Goal: Transaction & Acquisition: Subscribe to service/newsletter

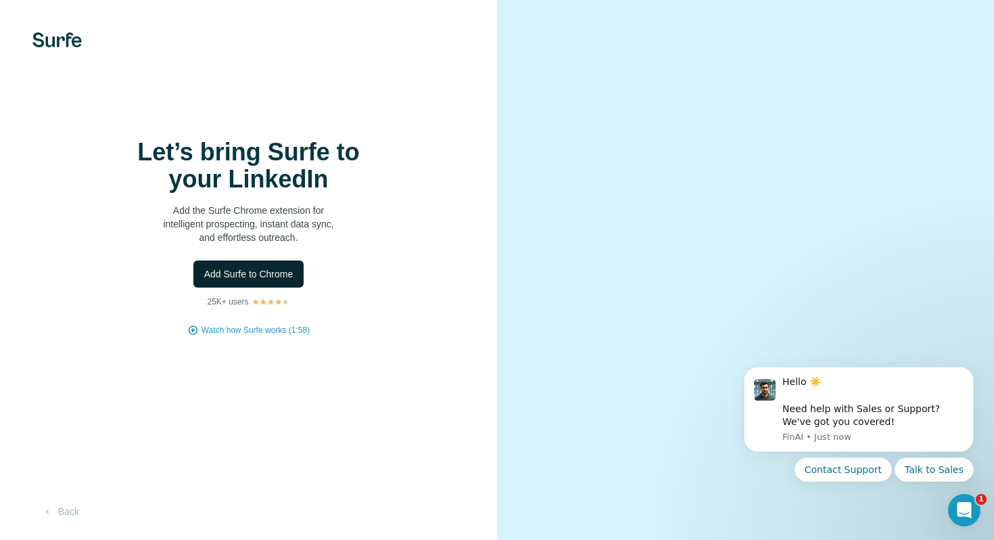
click at [235, 279] on span "Add Surfe to Chrome" at bounding box center [248, 274] width 89 height 14
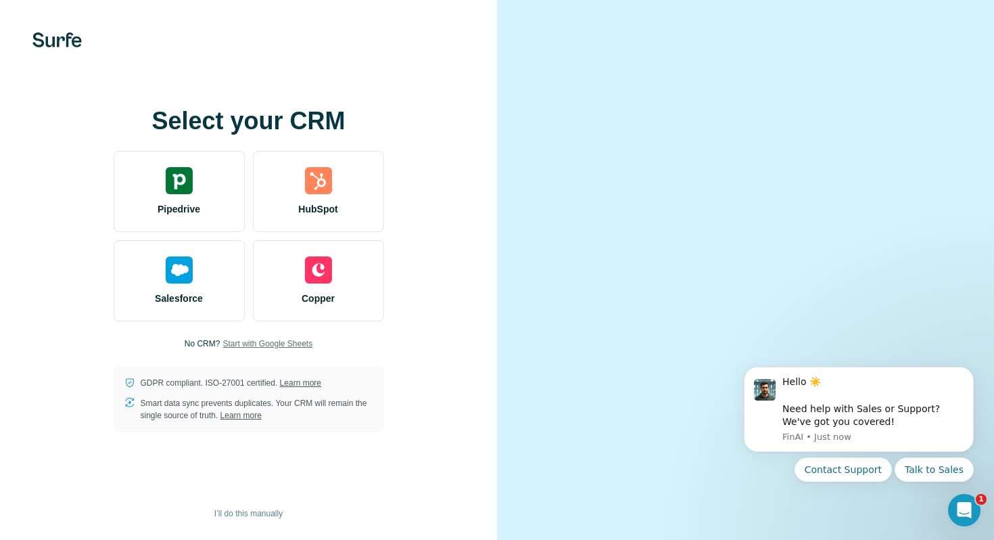
click at [246, 342] on span "Start with Google Sheets" at bounding box center [268, 344] width 90 height 12
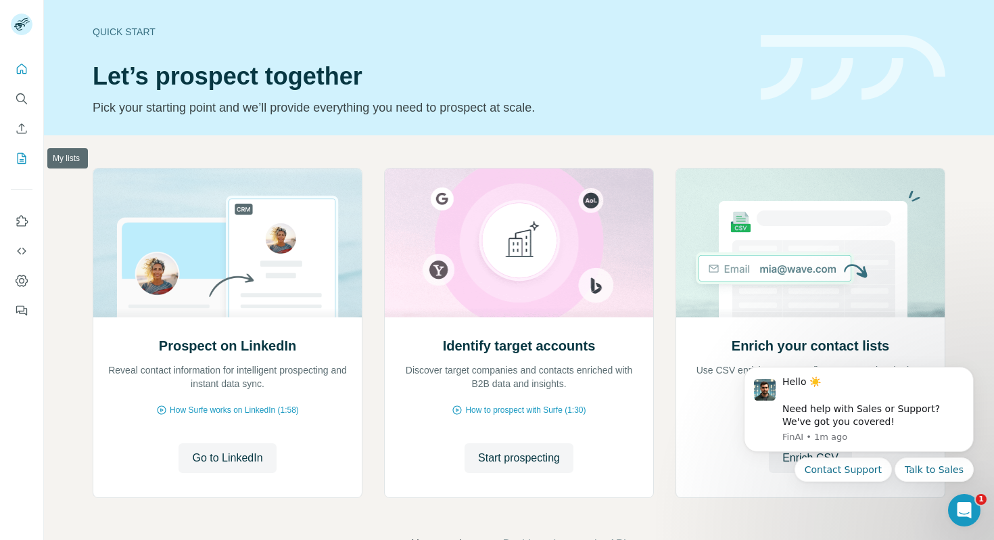
click at [23, 152] on icon "My lists" at bounding box center [22, 159] width 14 height 14
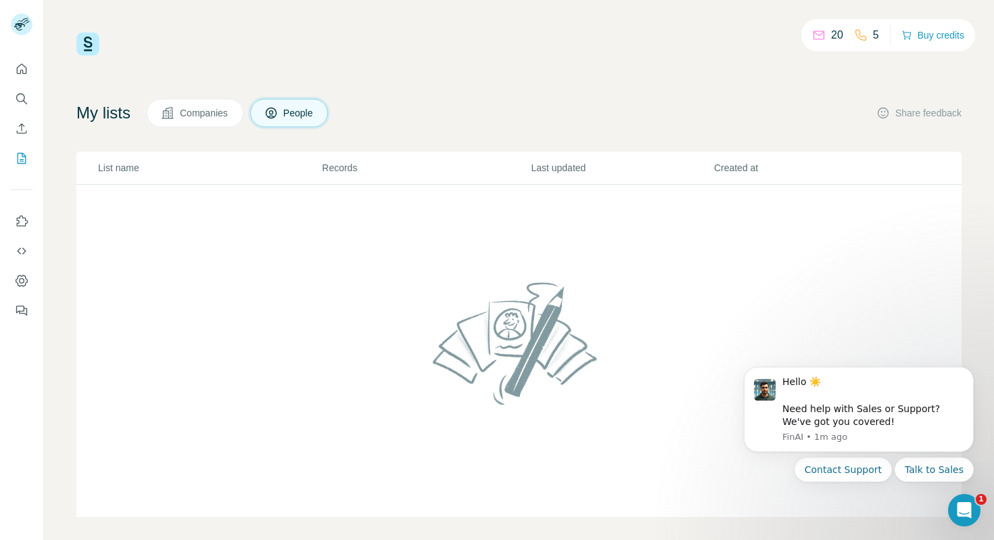
click at [824, 36] on div "20" at bounding box center [827, 35] width 31 height 16
click at [19, 124] on icon "Enrich CSV" at bounding box center [22, 129] width 14 height 14
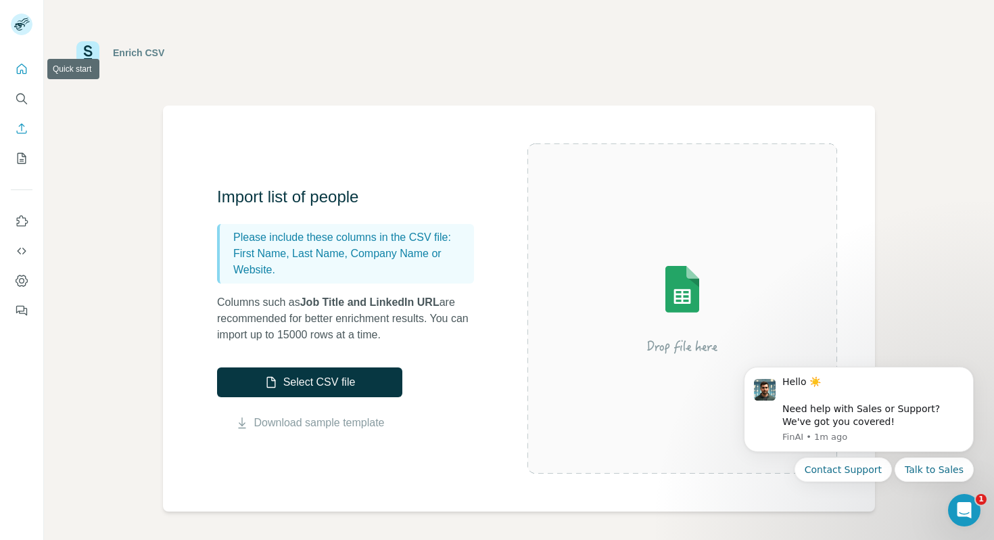
click at [26, 78] on button "Quick start" at bounding box center [22, 69] width 22 height 24
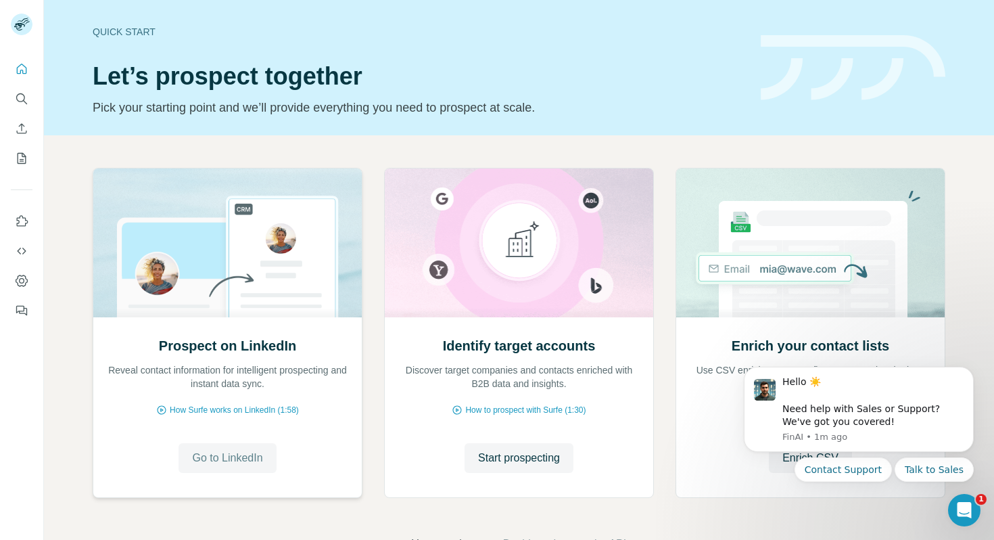
click at [223, 451] on span "Go to LinkedIn" at bounding box center [227, 458] width 70 height 16
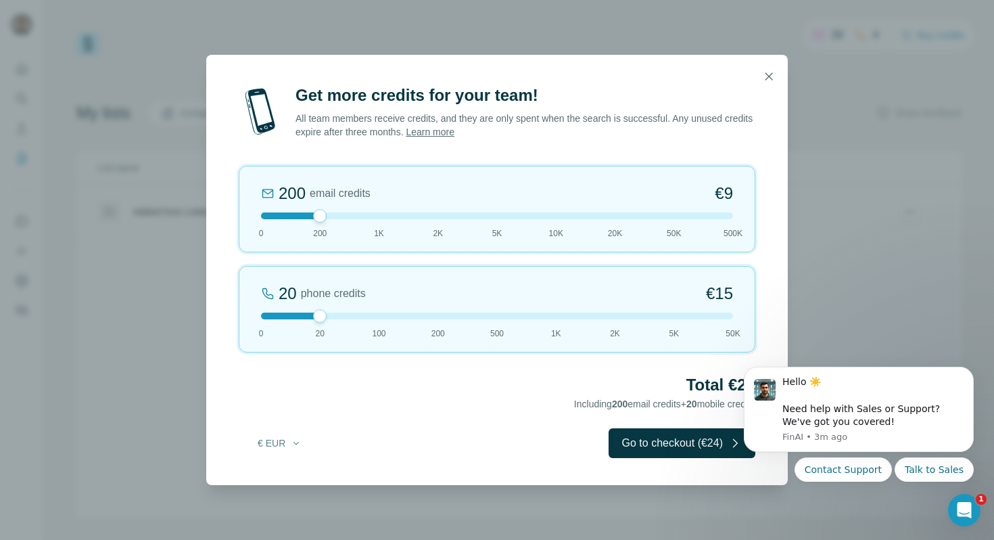
drag, startPoint x: 318, startPoint y: 214, endPoint x: 343, endPoint y: 216, distance: 25.1
click at [343, 216] on div at bounding box center [497, 215] width 472 height 7
drag, startPoint x: 323, startPoint y: 314, endPoint x: 168, endPoint y: 304, distance: 155.9
click at [168, 304] on div "Get more credits for your team! All team members receive credits, and they are …" at bounding box center [497, 270] width 994 height 540
drag, startPoint x: 325, startPoint y: 213, endPoint x: 307, endPoint y: 212, distance: 18.3
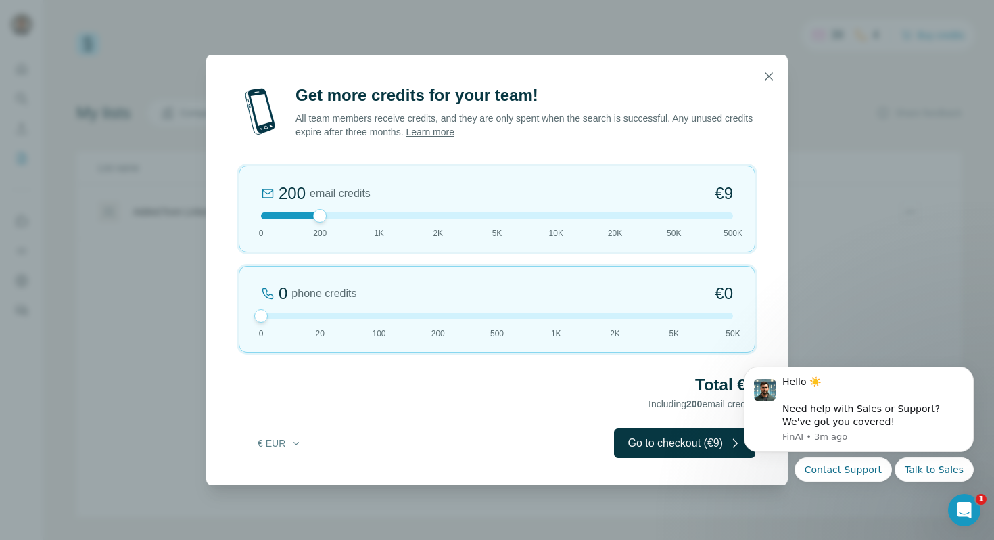
click at [307, 212] on div at bounding box center [497, 215] width 472 height 7
click at [770, 74] on icon "button" at bounding box center [769, 75] width 7 height 7
